Goal: Check status: Check status

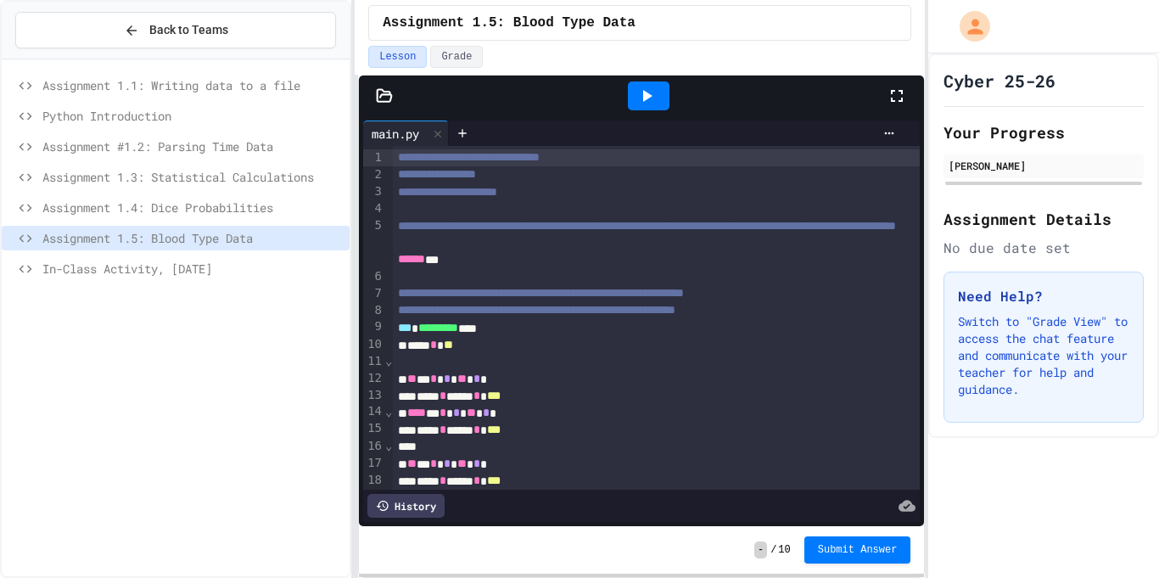
click at [1067, 488] on div "Cyber 25-26 Your Progress [PERSON_NAME] Assignment Details No due date set Need…" at bounding box center [1043, 315] width 231 height 524
click at [1069, 455] on div "Cyber 25-26 Your Progress [PERSON_NAME] Assignment Details No due date set Need…" at bounding box center [1043, 315] width 231 height 524
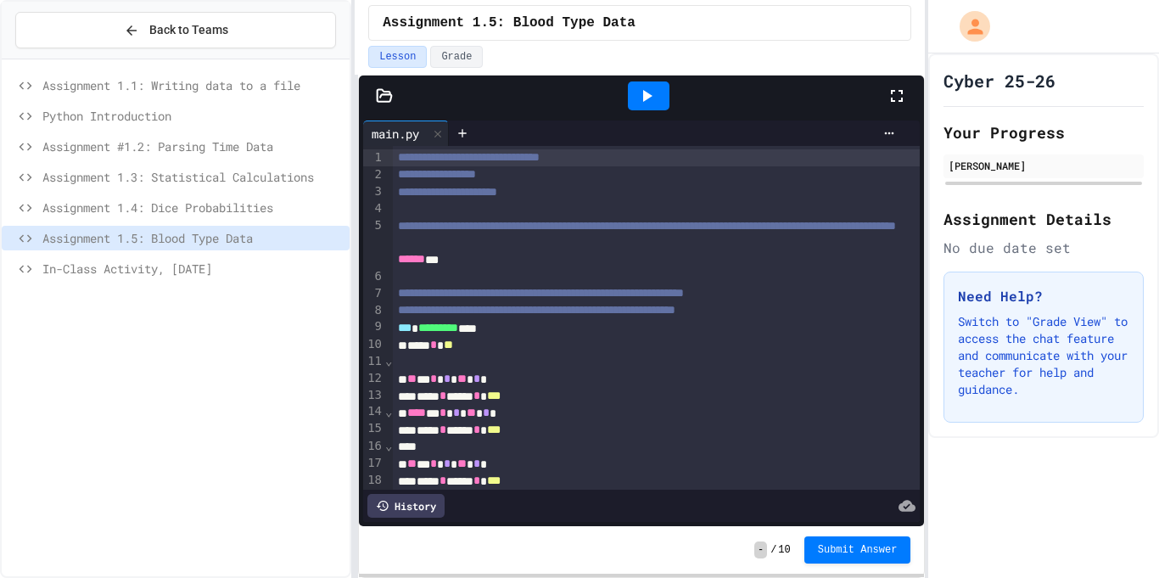
click at [1069, 455] on div "Cyber 25-26 Your Progress [PERSON_NAME] Assignment Details No due date set Need…" at bounding box center [1043, 315] width 231 height 524
click at [1074, 453] on div "Cyber 25-26 Your Progress [PERSON_NAME] Assignment Details No due date set Need…" at bounding box center [1043, 315] width 231 height 524
click at [1080, 453] on div "Cyber 25-26 Your Progress [PERSON_NAME] Assignment Details No due date set Need…" at bounding box center [1043, 315] width 231 height 524
click at [1091, 451] on div "Cyber 25-26 Your Progress [PERSON_NAME] Assignment Details No due date set Need…" at bounding box center [1043, 315] width 231 height 524
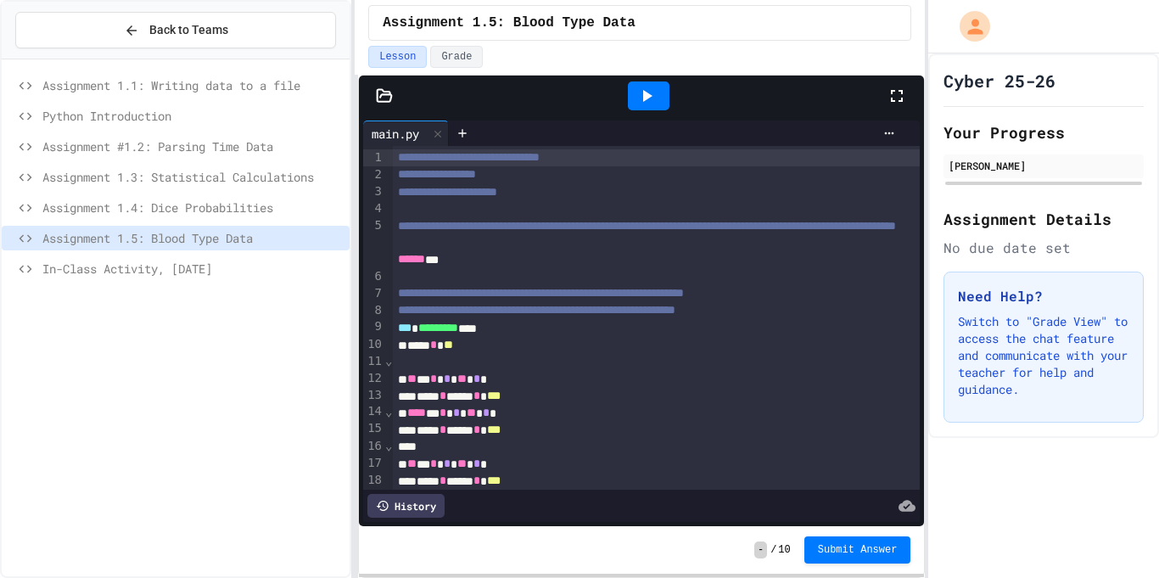
click at [1089, 450] on div "Cyber 25-26 Your Progress [PERSON_NAME] Assignment Details No due date set Need…" at bounding box center [1043, 315] width 231 height 524
click at [1103, 442] on div "Cyber 25-26 Your Progress [PERSON_NAME] Assignment Details No due date set Need…" at bounding box center [1043, 315] width 231 height 524
